Goal: Task Accomplishment & Management: Use online tool/utility

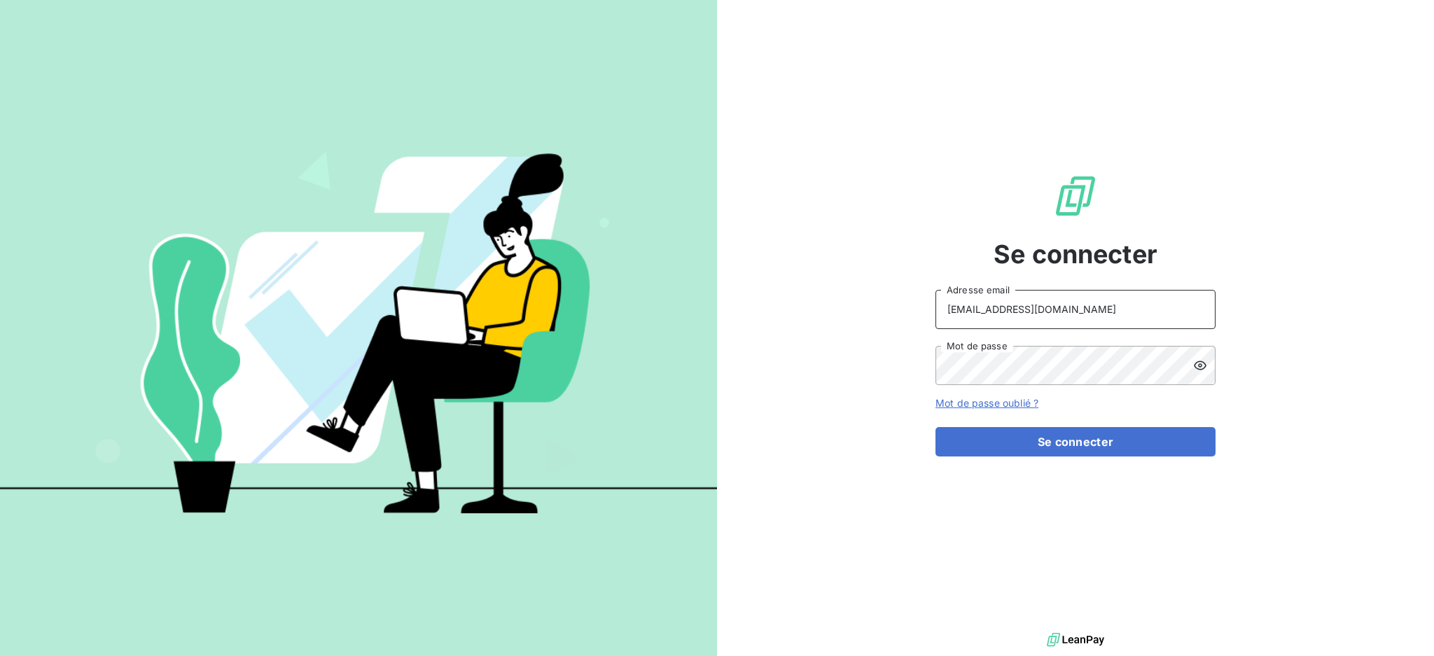
click at [1032, 308] on input "[EMAIL_ADDRESS][DOMAIN_NAME]" at bounding box center [1075, 309] width 280 height 39
type input "[EMAIL_ADDRESS][DOMAIN_NAME]"
click at [998, 446] on button "Se connecter" at bounding box center [1075, 441] width 280 height 29
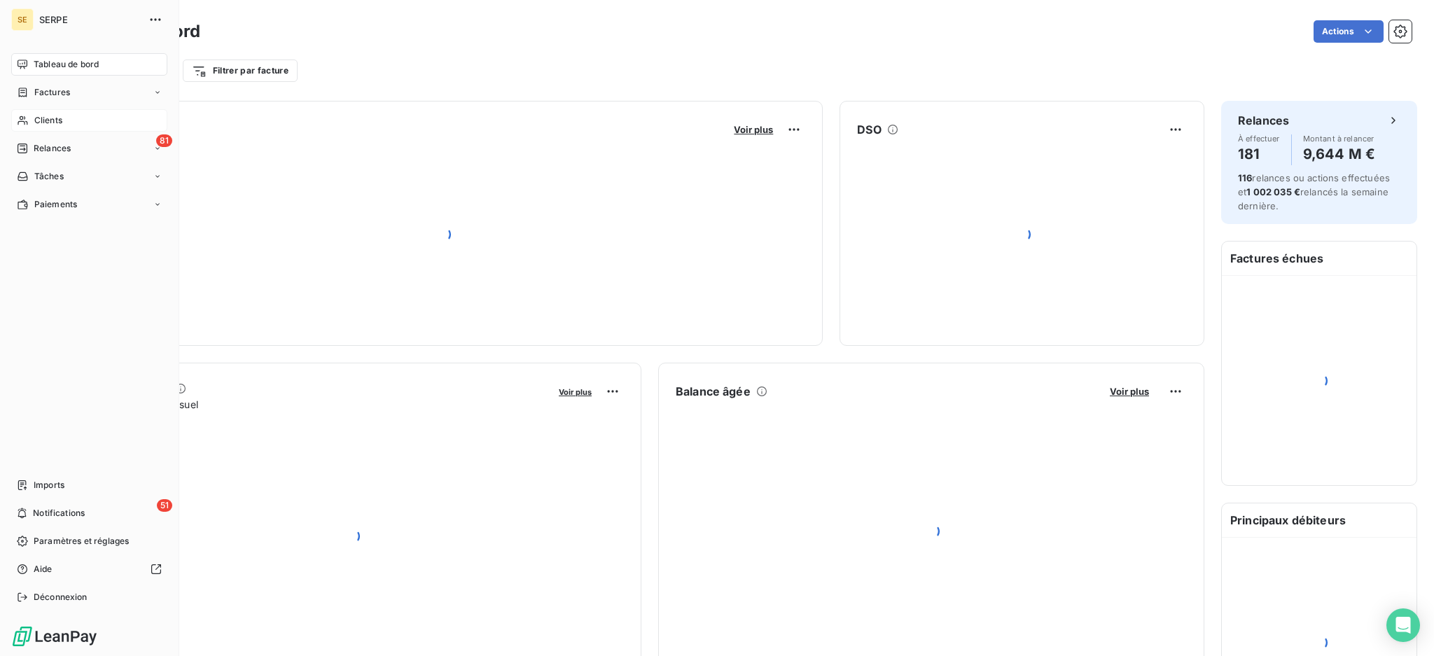
click at [54, 120] on span "Clients" at bounding box center [48, 120] width 28 height 13
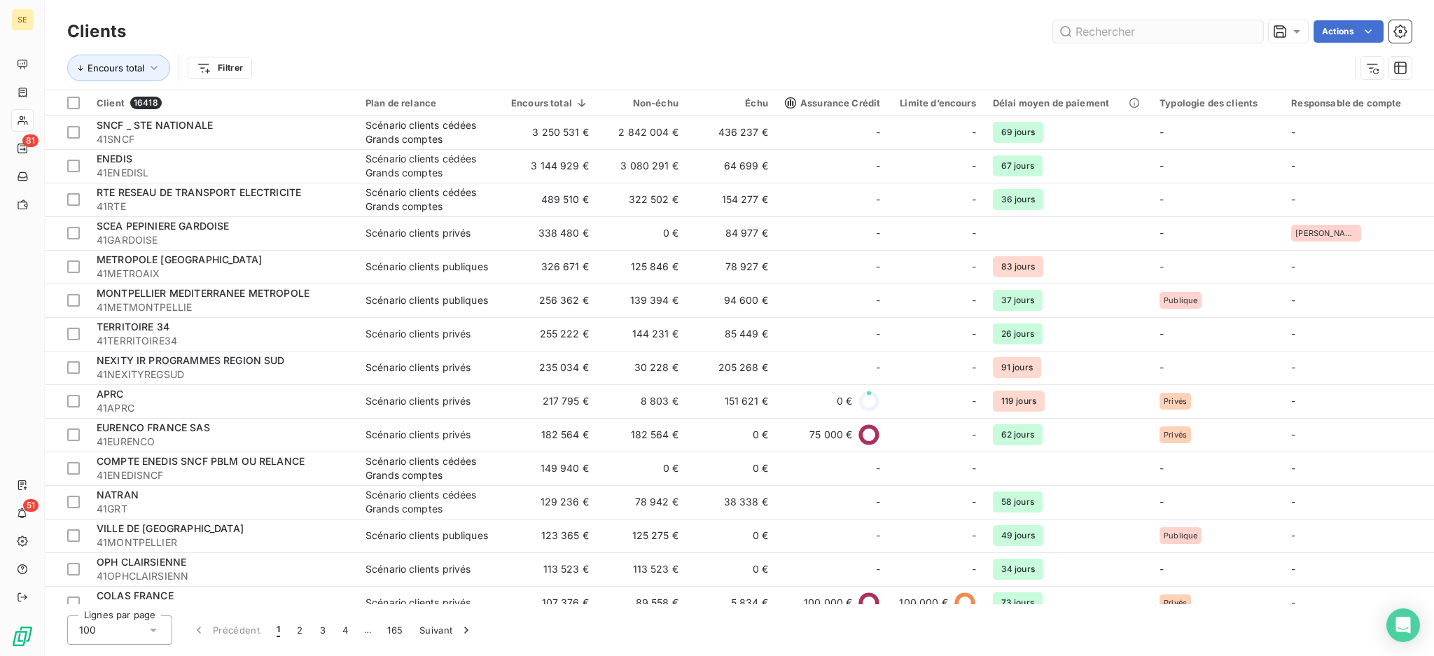
click at [1147, 24] on input "text" at bounding box center [1158, 31] width 210 height 22
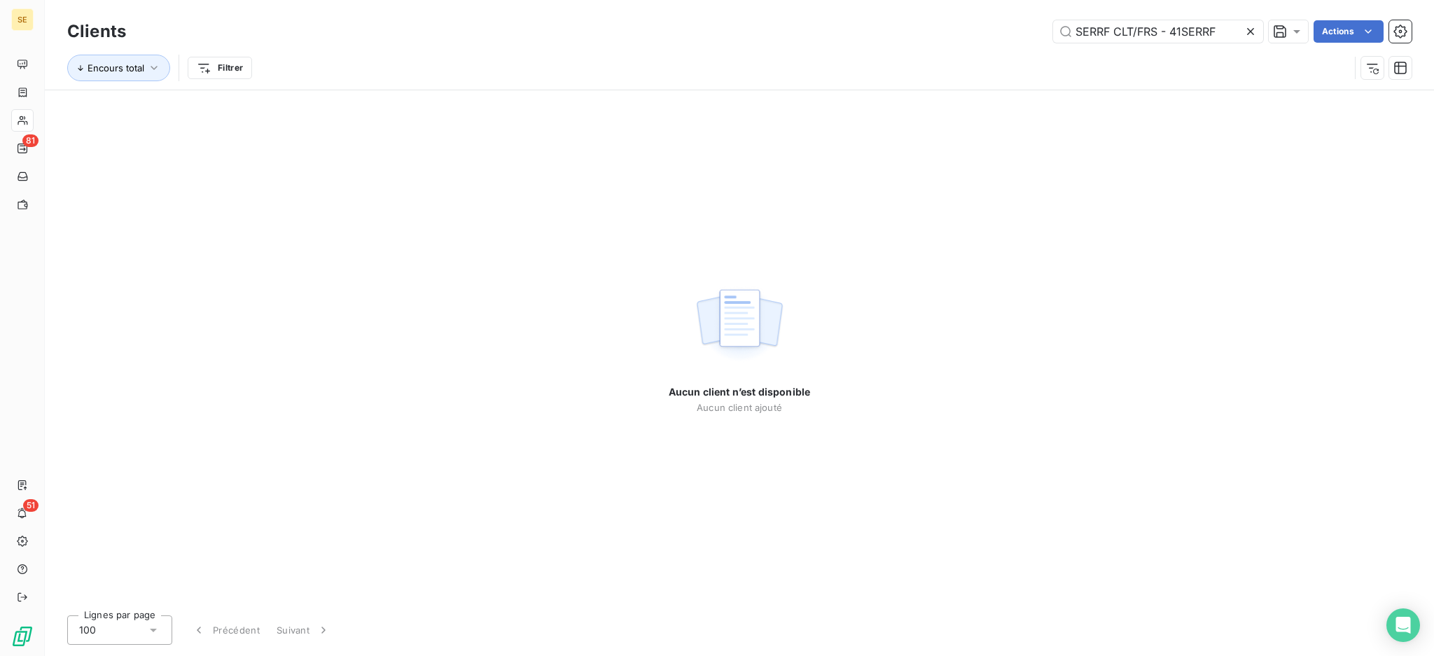
drag, startPoint x: 1170, startPoint y: 33, endPoint x: 1034, endPoint y: 24, distance: 136.8
click at [1034, 24] on div "SERRF CLT/FRS - 41SERRF Actions" at bounding box center [777, 31] width 1268 height 22
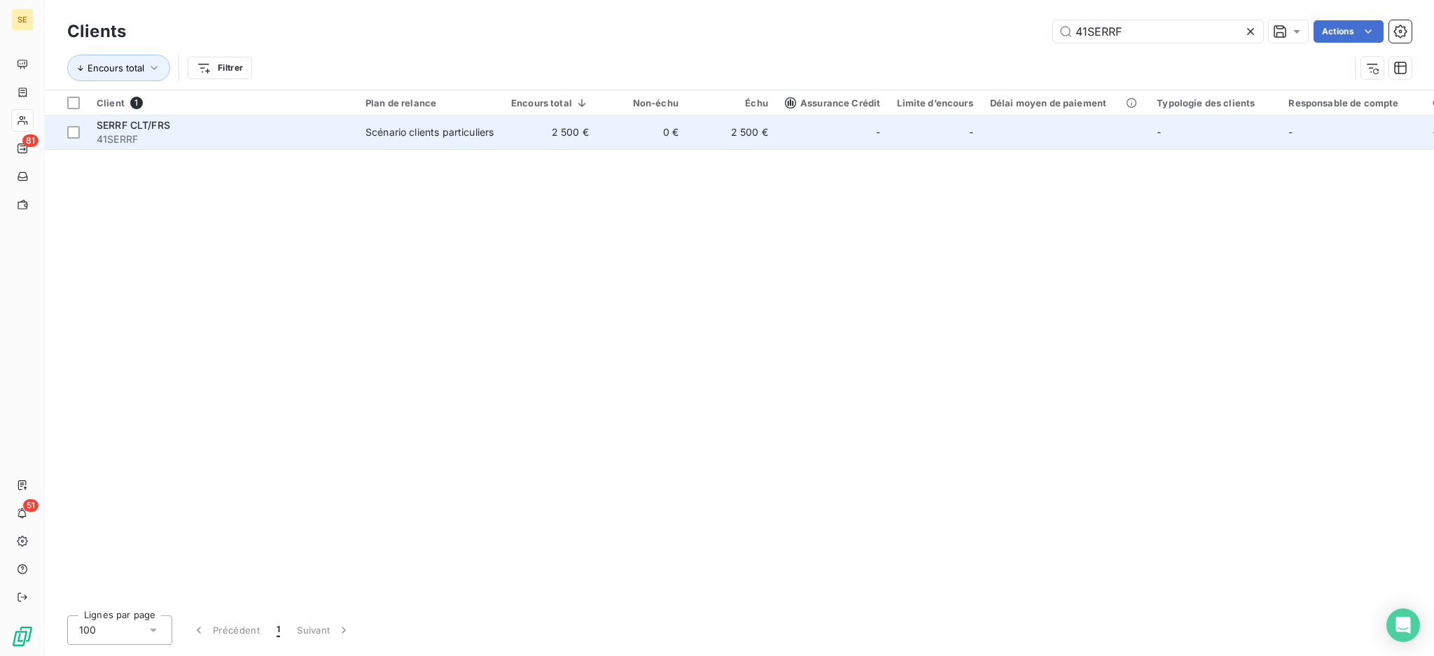
type input "41SERRF"
click at [409, 134] on div "Scénario clients particuliers" at bounding box center [429, 132] width 128 height 14
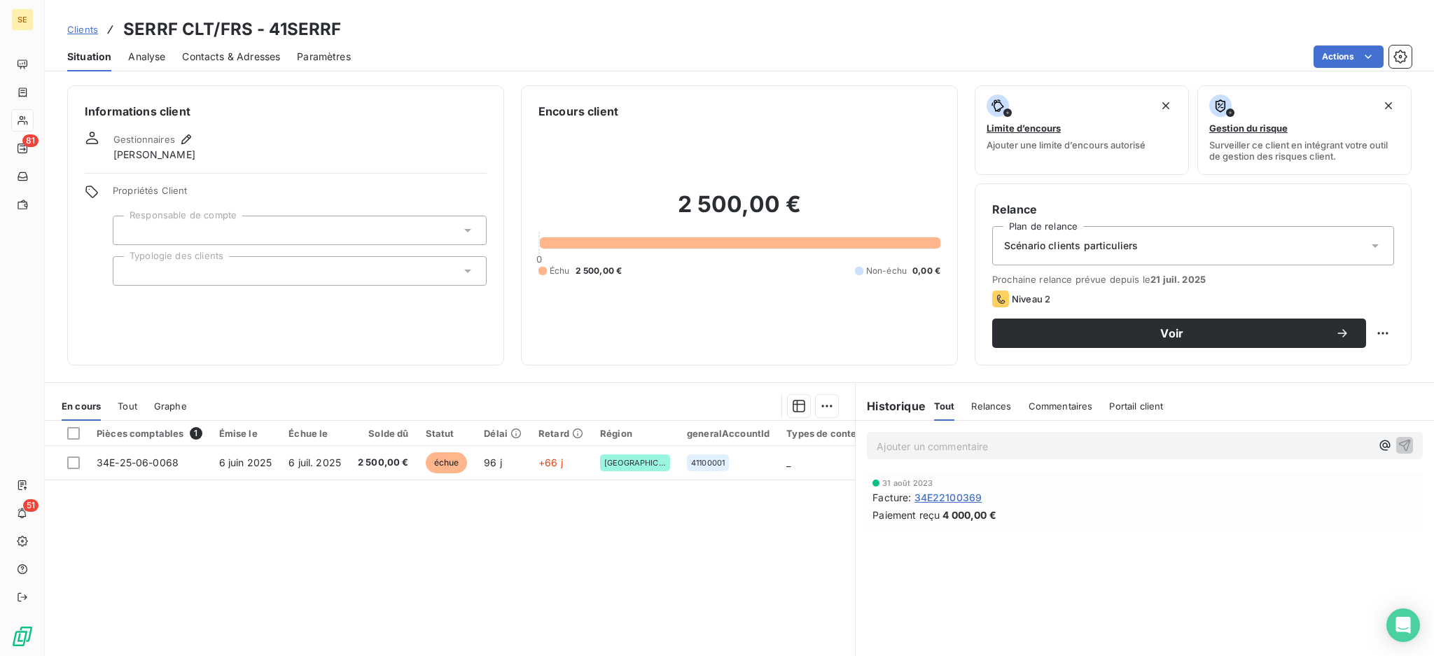
click at [1368, 242] on icon at bounding box center [1375, 246] width 14 height 14
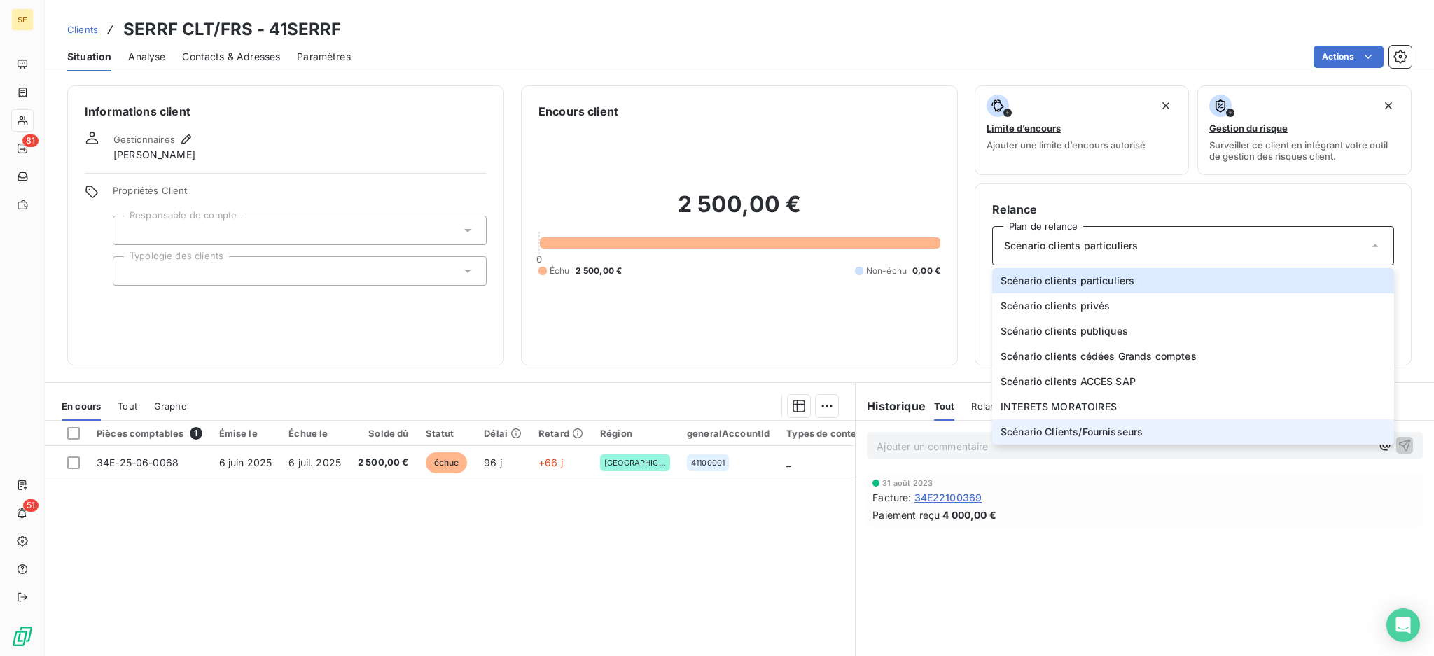
click at [1121, 432] on span "Scénario Clients/Fournisseurs" at bounding box center [1071, 432] width 142 height 14
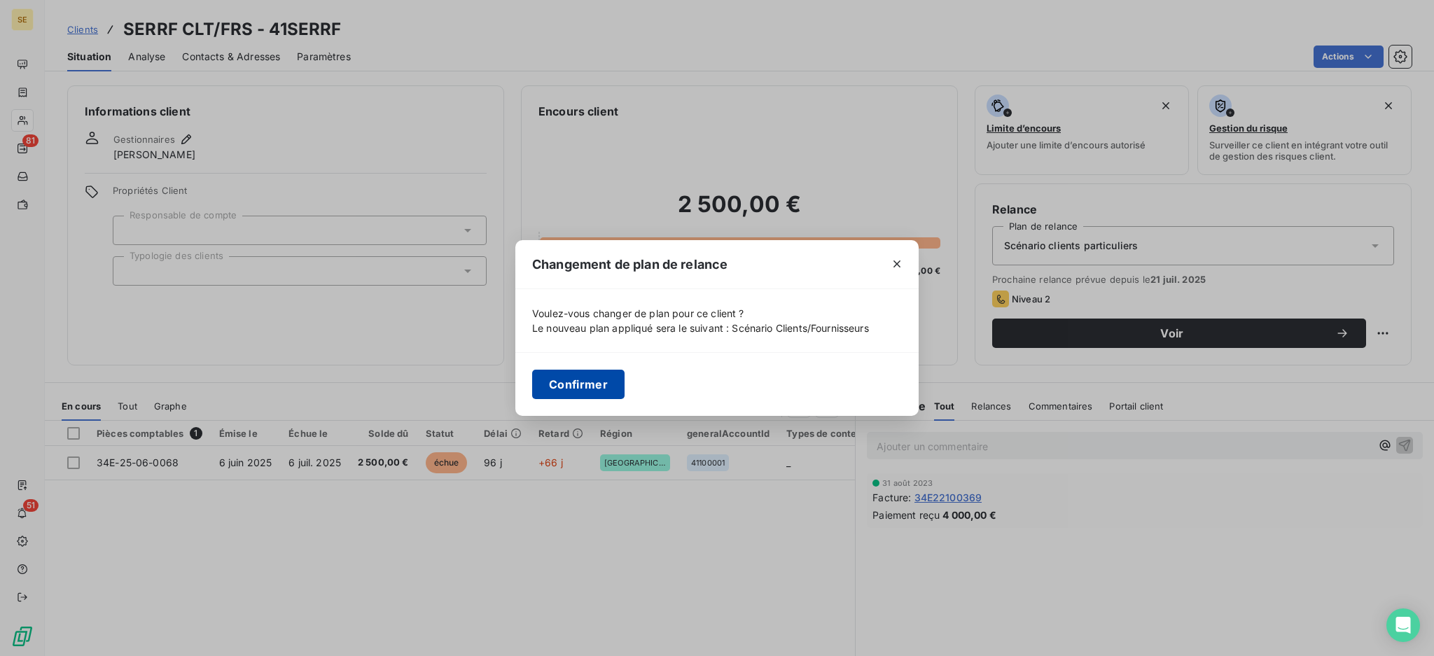
click at [559, 379] on button "Confirmer" at bounding box center [578, 384] width 92 height 29
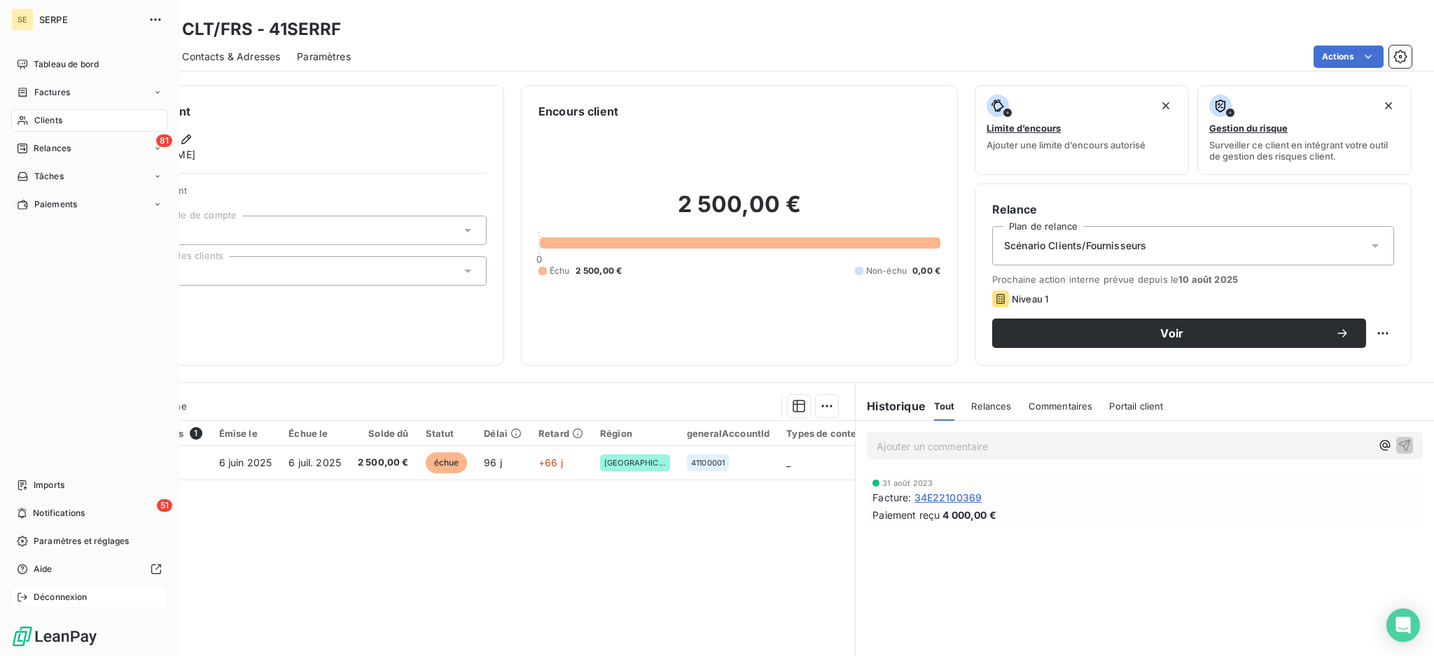
click at [64, 599] on span "Déconnexion" at bounding box center [61, 597] width 54 height 13
